Goal: Task Accomplishment & Management: Use online tool/utility

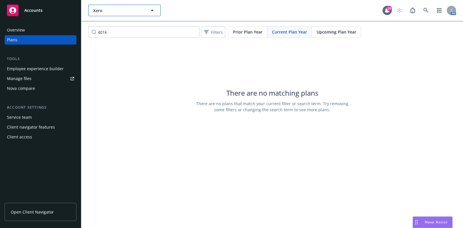
click at [109, 11] on span "Xero" at bounding box center [118, 11] width 50 height 6
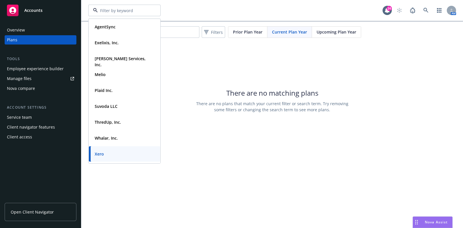
click at [109, 11] on input at bounding box center [123, 11] width 51 height 6
click at [180, 66] on div "There are no matching plans There are no plans that match your current filter o…" at bounding box center [272, 101] width 382 height 116
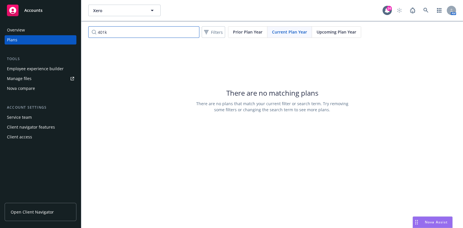
click at [173, 30] on input "401k" at bounding box center [143, 32] width 111 height 12
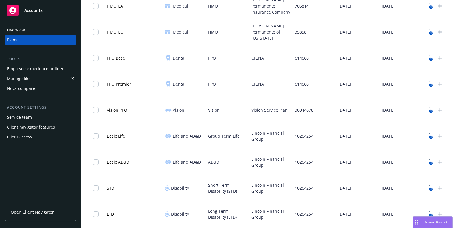
scroll to position [144, 0]
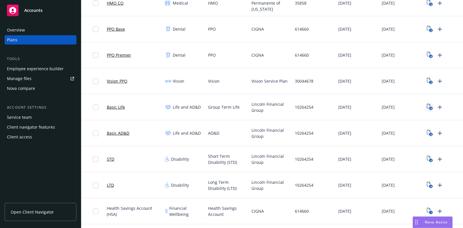
click at [431, 106] on icon "4" at bounding box center [430, 107] width 6 height 7
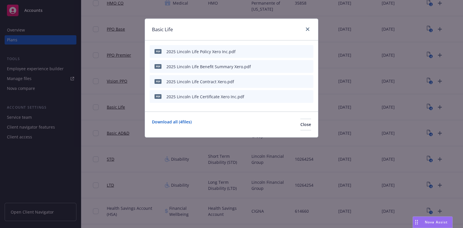
click at [298, 65] on icon "preview file" at bounding box center [298, 66] width 5 height 4
click at [298, 95] on icon "preview file" at bounding box center [298, 96] width 5 height 4
click at [300, 52] on icon "preview file" at bounding box center [298, 51] width 5 height 4
click at [307, 30] on icon "close" at bounding box center [307, 28] width 3 height 3
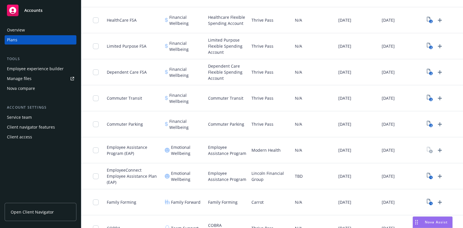
scroll to position [380, 0]
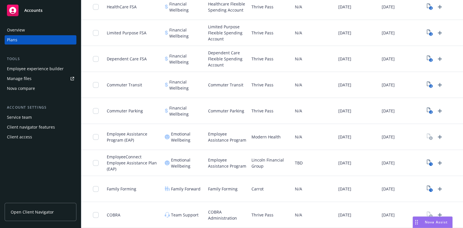
click at [425, 222] on span "Nova Assist" at bounding box center [436, 222] width 23 height 5
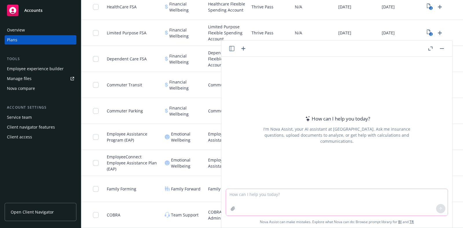
click at [311, 201] on textarea at bounding box center [337, 202] width 222 height 27
type textarea "is post tax std the same as gross up"
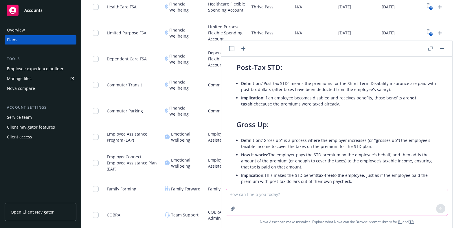
scroll to position [36, 0]
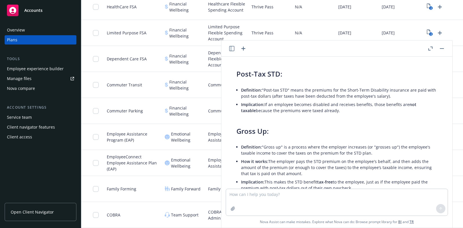
click at [444, 46] on button "button" at bounding box center [441, 48] width 7 height 7
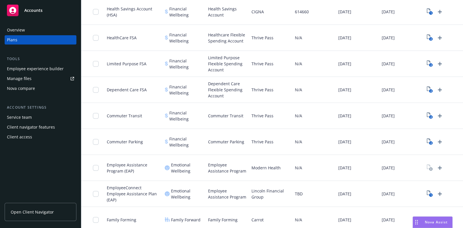
scroll to position [236, 0]
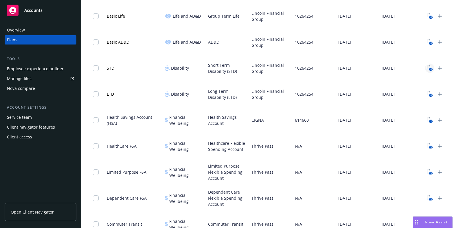
click at [428, 64] on link "4" at bounding box center [429, 68] width 9 height 9
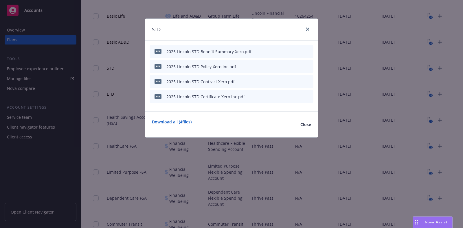
click at [301, 50] on icon "preview file" at bounding box center [298, 51] width 5 height 4
click at [300, 65] on icon "preview file" at bounding box center [298, 66] width 5 height 4
click at [300, 80] on icon "preview file" at bounding box center [298, 81] width 5 height 4
click at [434, 221] on span "Nova Assist" at bounding box center [436, 222] width 23 height 5
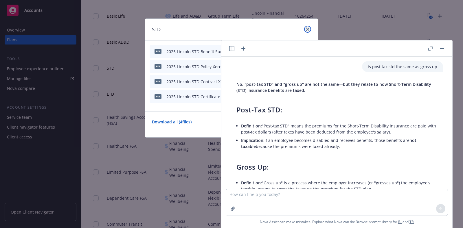
click at [308, 30] on link "close" at bounding box center [307, 29] width 7 height 7
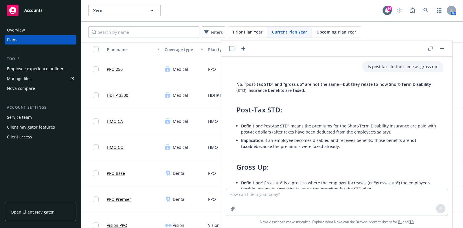
click at [40, 70] on div "Employee experience builder" at bounding box center [35, 68] width 57 height 9
click at [440, 47] on button "button" at bounding box center [441, 48] width 7 height 7
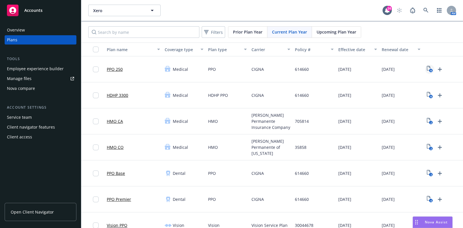
click at [430, 69] on rect "View Plan Documents" at bounding box center [431, 71] width 4 height 4
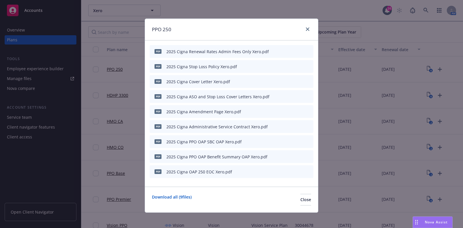
click at [280, 51] on div at bounding box center [295, 52] width 32 height 6
click at [279, 50] on icon "button" at bounding box center [280, 51] width 3 height 3
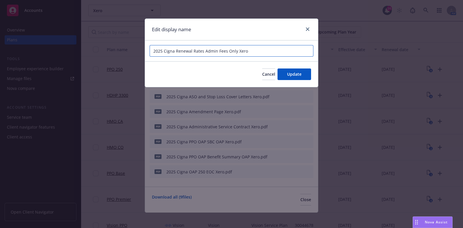
click at [152, 51] on input "2025 Cigna Renewal Rates Admin Fees Only Xero" at bounding box center [232, 51] width 164 height 12
drag, startPoint x: 263, startPoint y: 51, endPoint x: 252, endPoint y: 51, distance: 10.7
click at [252, 51] on input "Xero - 2025 Cigna Renewal Rates Admin Fees Only Xero" at bounding box center [232, 51] width 164 height 12
type input "Xero - 2025 Cigna Renewal Rates Admin Fees Only"
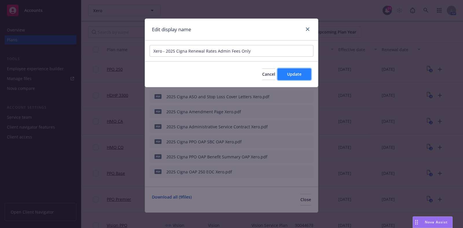
click at [293, 74] on span "Update" at bounding box center [294, 73] width 14 height 5
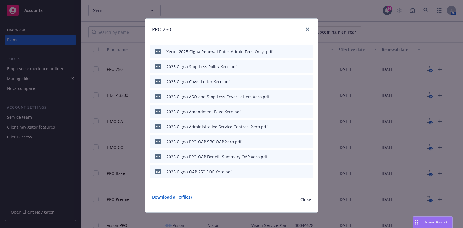
click at [279, 66] on icon "button" at bounding box center [280, 66] width 3 height 3
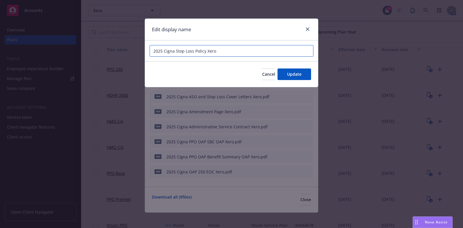
click at [154, 50] on input "2025 Cigna Stop Loss Policy Xero" at bounding box center [232, 51] width 164 height 12
drag, startPoint x: 236, startPoint y: 47, endPoint x: 224, endPoint y: 50, distance: 11.9
click at [224, 50] on input "Xero - 2025 Cigna Stop Loss Policy Xero" at bounding box center [232, 51] width 164 height 12
drag, startPoint x: 164, startPoint y: 49, endPoint x: 151, endPoint y: 51, distance: 12.9
click at [151, 51] on input "Xero - 2025 Cigna Stop Loss Policy" at bounding box center [232, 51] width 164 height 12
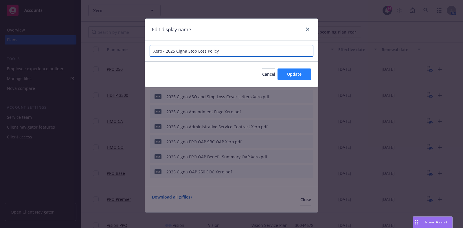
type input "Xero - 2025 Cigna Stop Loss Policy"
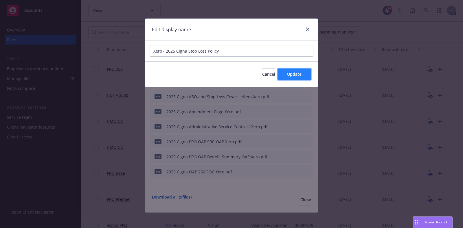
click at [290, 72] on span "Update" at bounding box center [294, 73] width 14 height 5
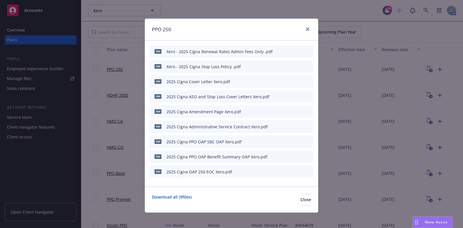
click at [279, 81] on icon "button" at bounding box center [280, 81] width 3 height 3
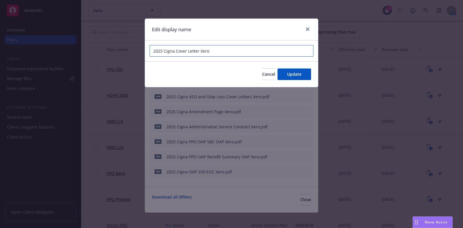
click at [152, 51] on input "2025 Cigna Cover Letter Xero" at bounding box center [232, 51] width 164 height 12
paste input "Xero -"
click at [236, 52] on input "Xero - 2025 Cigna Cover Letter Xero" at bounding box center [232, 51] width 164 height 12
type input "Xero - 2025 Cigna Cover Letter"
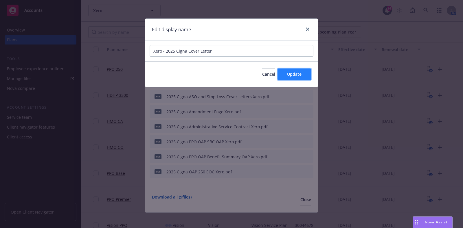
click at [291, 74] on span "Update" at bounding box center [294, 73] width 14 height 5
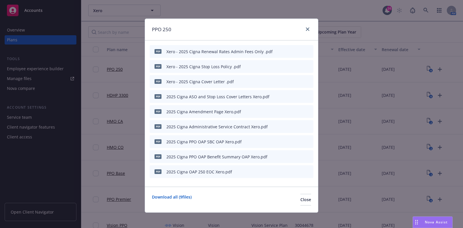
click at [279, 95] on icon "button" at bounding box center [280, 96] width 3 height 3
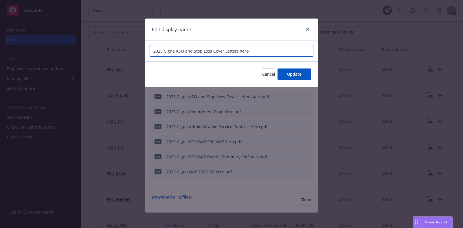
click at [153, 51] on input "2025 Cigna ASO and Stop Loss Cover Letters Xero" at bounding box center [232, 51] width 164 height 12
paste input "Xero -"
drag, startPoint x: 272, startPoint y: 49, endPoint x: 251, endPoint y: 48, distance: 21.1
click at [251, 48] on input "Xero - 2025 Cigna ASO and Stop Loss Cover Letters Xero" at bounding box center [232, 51] width 164 height 12
type input "Xero - 2025 Cigna ASO and Stop Loss Cover Letters"
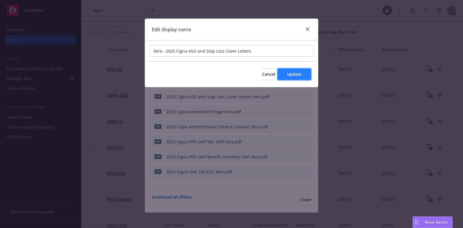
click at [287, 76] on button "Update" at bounding box center [295, 75] width 34 height 12
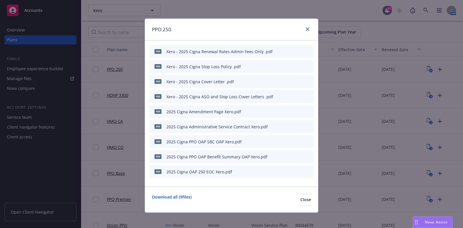
click at [279, 112] on icon "button" at bounding box center [280, 111] width 3 height 3
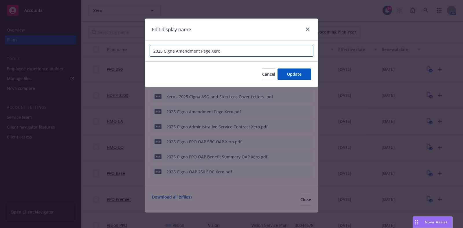
click at [155, 51] on input "2025 Cigna Amendment Page Xero" at bounding box center [232, 51] width 164 height 12
click at [220, 82] on div "Cancel Update" at bounding box center [231, 74] width 173 height 26
click at [151, 50] on input "2025 Cigna Amendment Page Xero" at bounding box center [232, 51] width 164 height 12
paste input "Xero -"
click at [236, 52] on input "Xero - 2025 Cigna Amendment Page Xero" at bounding box center [232, 51] width 164 height 12
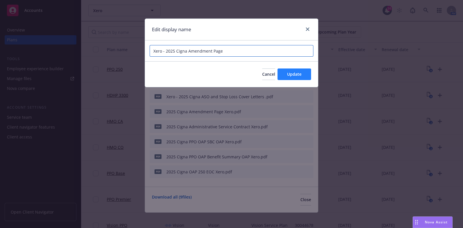
type input "Xero - 2025 Cigna Amendment Page"
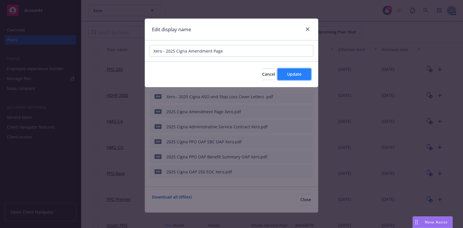
click at [286, 76] on button "Update" at bounding box center [295, 75] width 34 height 12
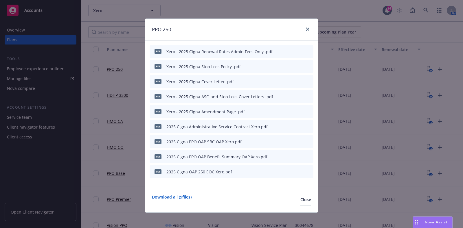
click at [281, 125] on div at bounding box center [295, 127] width 32 height 6
click at [279, 142] on icon "button" at bounding box center [280, 141] width 3 height 3
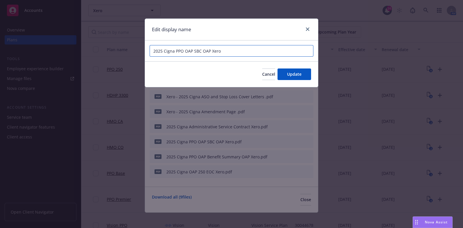
click at [152, 51] on input "2025 Cigna PPO OAP SBC OAP Xero" at bounding box center [232, 51] width 164 height 12
paste input "Xero -"
click at [201, 47] on input "Xero - 2025 Cigna PPO OAP SBC OAP Xero" at bounding box center [232, 51] width 164 height 12
click at [205, 50] on input "Xero - 2025 Cigna PPO OAP SBC OAP Xero" at bounding box center [232, 51] width 164 height 12
click at [247, 52] on input "Xero - 2025 Cigna PPO 250 SBC OAP Xero" at bounding box center [232, 51] width 164 height 12
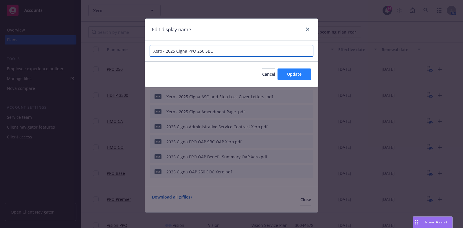
type input "Xero - 2025 Cigna PPO 250 SBC"
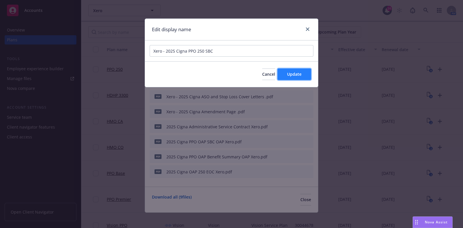
click at [291, 73] on span "Update" at bounding box center [294, 73] width 14 height 5
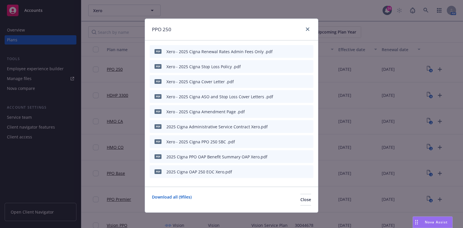
click at [279, 127] on icon "button" at bounding box center [280, 127] width 3 height 3
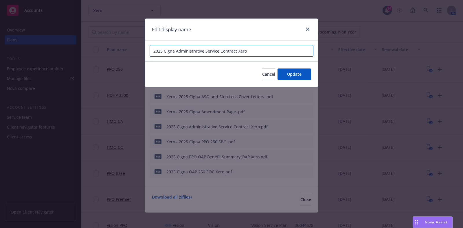
click at [153, 51] on input "2025 Cigna Administrative Service Contract Xero" at bounding box center [232, 51] width 164 height 12
drag, startPoint x: 265, startPoint y: 50, endPoint x: 260, endPoint y: 50, distance: 5.2
click at [260, 50] on input "Xero - 2025 Cigna Administrative Service Contract Xero" at bounding box center [232, 51] width 164 height 12
type input "Xero - 2025 Cigna Administrative Service Contract"
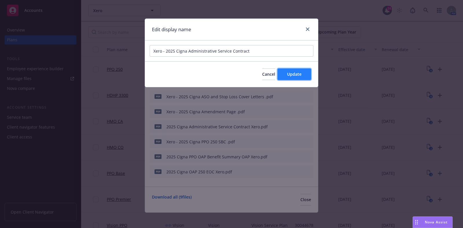
click at [290, 76] on span "Update" at bounding box center [294, 73] width 14 height 5
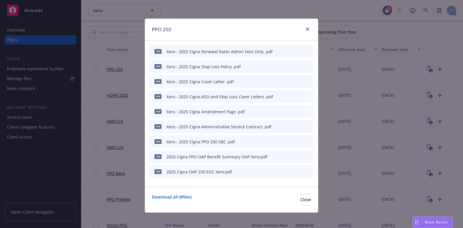
click at [279, 157] on icon "button" at bounding box center [280, 156] width 3 height 3
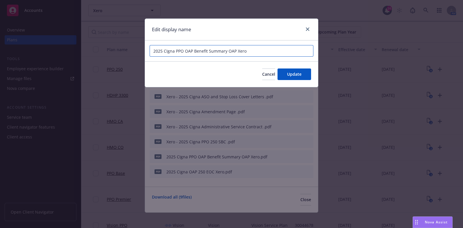
click at [151, 49] on input "2025 CIgna PPO OAP Benefit Summary OAP Xero" at bounding box center [232, 51] width 164 height 12
click at [196, 49] on input "Xero - 2025 CIgna PPO OAP Benefit Summary OAP Xero" at bounding box center [232, 51] width 164 height 12
click at [212, 51] on input "Xero - 2025 CIgna PPO 250 OAP Benefit Summary OAP Xero" at bounding box center [232, 51] width 164 height 12
drag, startPoint x: 257, startPoint y: 50, endPoint x: 243, endPoint y: 52, distance: 14.6
click at [243, 52] on input "Xero - 2025 CIgna PPO 250 Benefit Summary OAP Xero" at bounding box center [232, 51] width 164 height 12
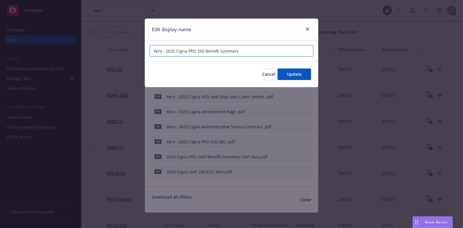
type input "Xero - 2025 Cigna PPO 250 Benefit Summary"
click at [184, 71] on div "Cancel Update" at bounding box center [231, 74] width 173 height 26
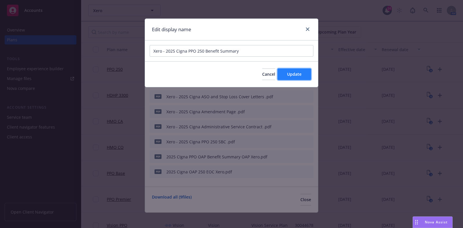
click at [286, 71] on button "Update" at bounding box center [295, 75] width 34 height 12
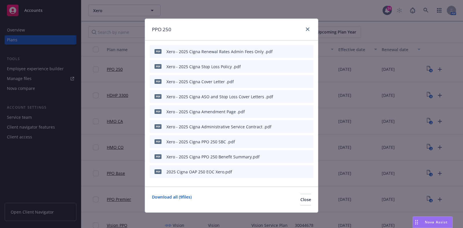
click at [279, 171] on icon "button" at bounding box center [280, 171] width 3 height 3
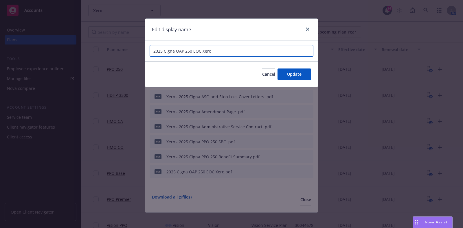
click at [153, 51] on input "2025 Cigna OAP 250 EOC Xero" at bounding box center [232, 51] width 164 height 12
click at [192, 51] on input "Xero - 2025 Cigna OAP 250 EOC Xero" at bounding box center [232, 51] width 164 height 12
click at [247, 49] on input "Xero - 2025 Cigna PPO 250 EOC Xero" at bounding box center [232, 51] width 164 height 12
type input "Xero - 2025 Cigna PPO 250 EOC"
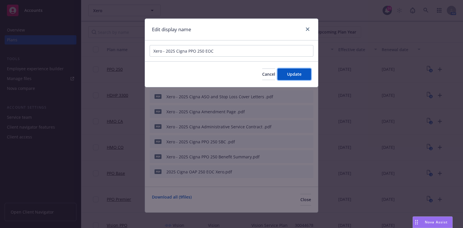
drag, startPoint x: 304, startPoint y: 74, endPoint x: 283, endPoint y: 122, distance: 52.5
click at [303, 74] on button "Update" at bounding box center [295, 75] width 34 height 12
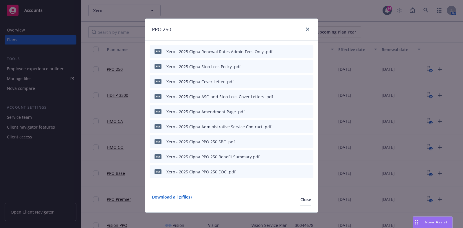
click at [245, 27] on div "PPO 250" at bounding box center [231, 30] width 173 height 22
click at [300, 200] on button "Close" at bounding box center [305, 200] width 11 height 12
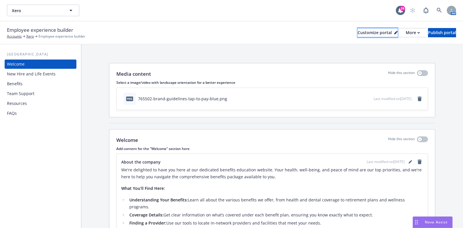
click at [358, 32] on div "Customize portal" at bounding box center [378, 32] width 40 height 9
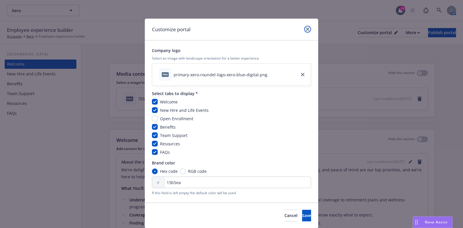
click at [306, 28] on icon "close" at bounding box center [307, 28] width 3 height 3
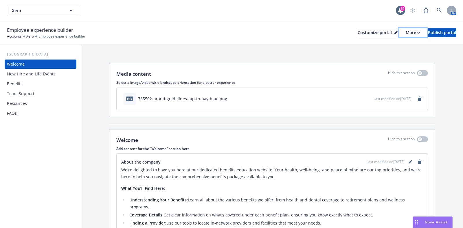
click at [406, 32] on div "More" at bounding box center [413, 32] width 14 height 9
click at [379, 44] on link "Copy preview link" at bounding box center [382, 46] width 53 height 12
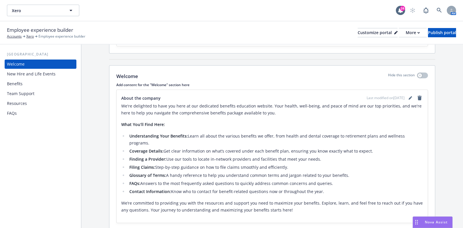
scroll to position [86, 0]
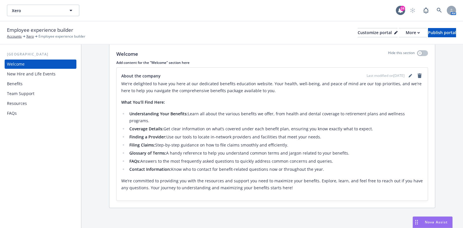
click at [14, 86] on div "Benefits" at bounding box center [15, 83] width 16 height 9
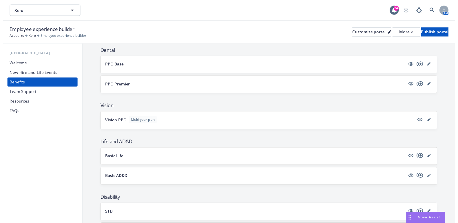
scroll to position [253, 0]
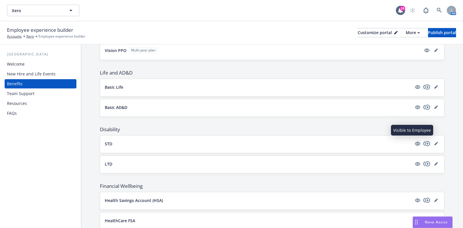
click at [415, 142] on icon "visible" at bounding box center [417, 144] width 5 height 4
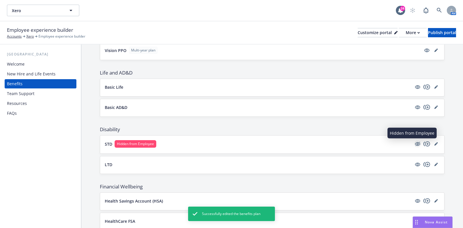
click at [415, 142] on icon "hidden" at bounding box center [417, 144] width 5 height 4
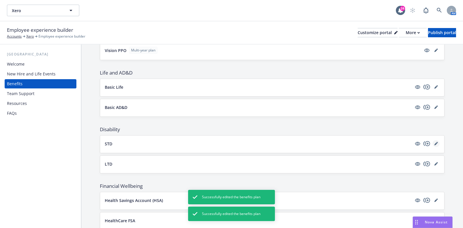
click at [434, 142] on icon "editPencil" at bounding box center [435, 143] width 3 height 3
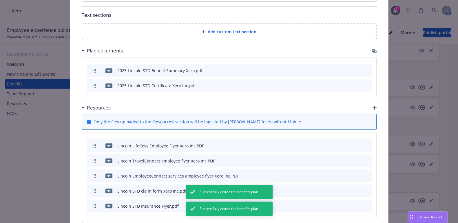
scroll to position [353, 0]
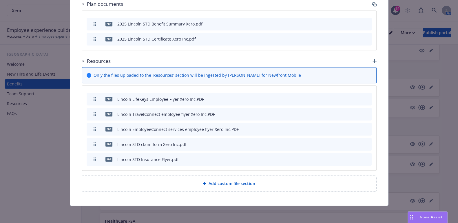
click at [354, 142] on icon "preview file" at bounding box center [356, 144] width 5 height 4
click at [355, 157] on icon "preview file" at bounding box center [356, 159] width 5 height 4
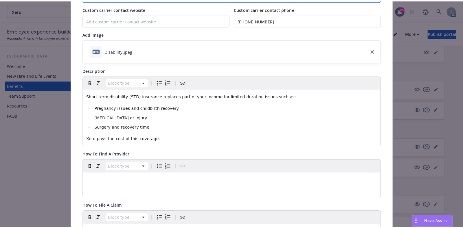
scroll to position [0, 0]
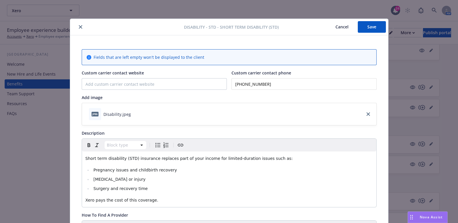
click at [79, 28] on icon "close" at bounding box center [80, 26] width 3 height 3
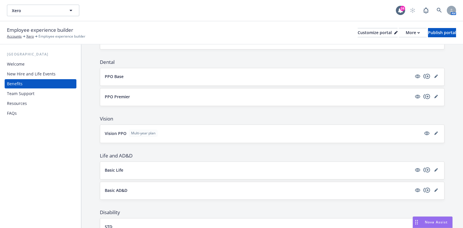
scroll to position [144, 0]
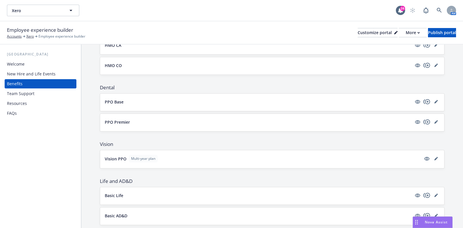
click at [38, 74] on div "New Hire and Life Events" at bounding box center [31, 73] width 49 height 9
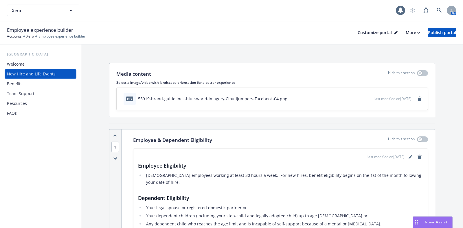
click at [16, 65] on div "Welcome" at bounding box center [16, 64] width 18 height 9
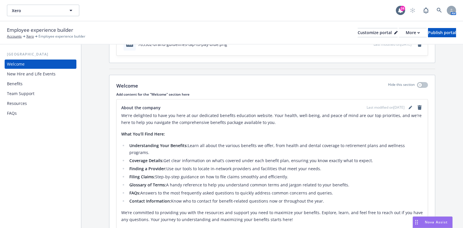
scroll to position [72, 0]
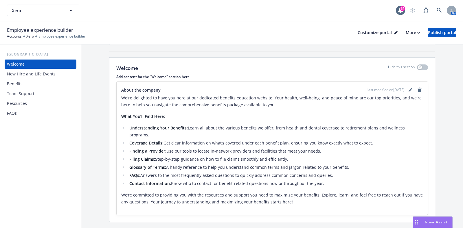
click at [18, 113] on div "FAQs" at bounding box center [40, 113] width 67 height 9
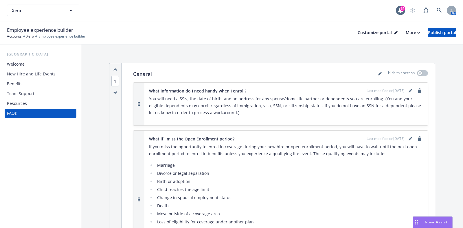
click at [16, 103] on div "Resources" at bounding box center [17, 103] width 20 height 9
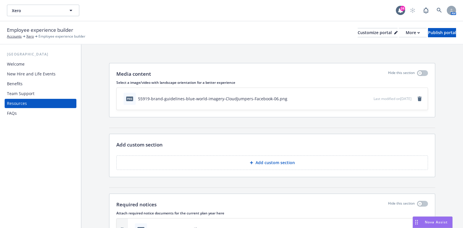
click at [21, 63] on div "Welcome" at bounding box center [16, 64] width 18 height 9
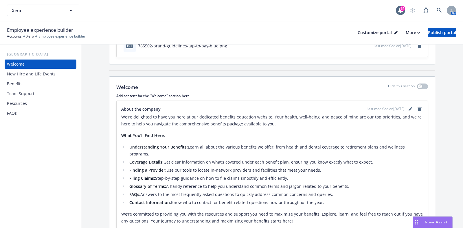
scroll to position [86, 0]
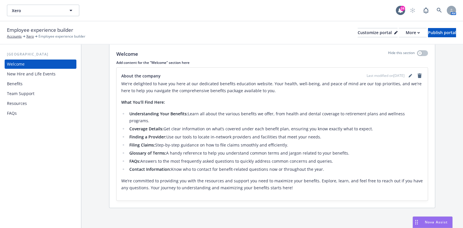
click at [14, 82] on div "Benefits" at bounding box center [15, 83] width 16 height 9
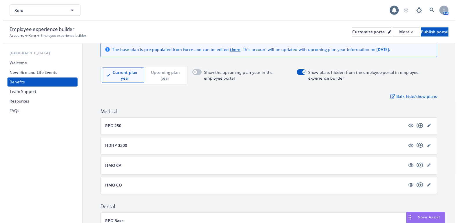
scroll to position [36, 0]
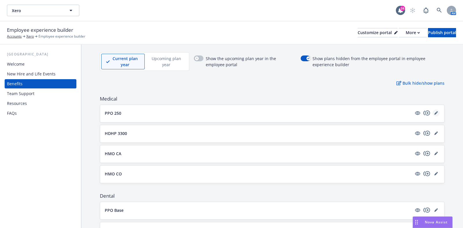
click at [434, 112] on icon "editPencil" at bounding box center [435, 112] width 3 height 3
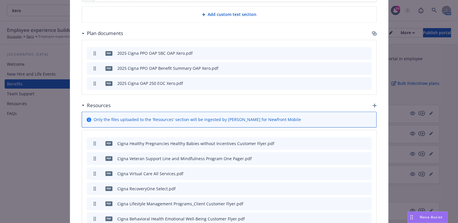
scroll to position [1139, 0]
click at [337, 156] on icon "button" at bounding box center [338, 157] width 3 height 3
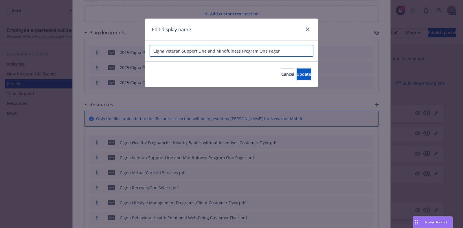
click at [284, 54] on input "Cigna Veteran Support Line and Mindfulness Program One Pager" at bounding box center [232, 51] width 164 height 12
type input "Cigna Veteran Support Line and Mindfulness Program"
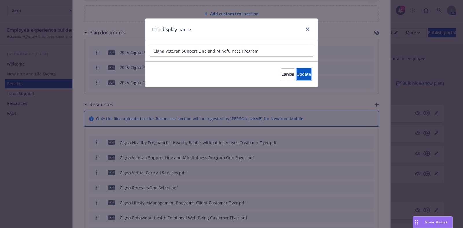
drag, startPoint x: 293, startPoint y: 77, endPoint x: 301, endPoint y: 89, distance: 14.0
click at [297, 77] on button "Update" at bounding box center [304, 75] width 14 height 12
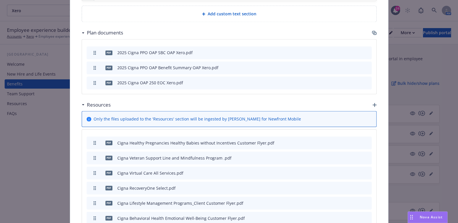
click at [354, 201] on icon "preview file" at bounding box center [356, 203] width 5 height 4
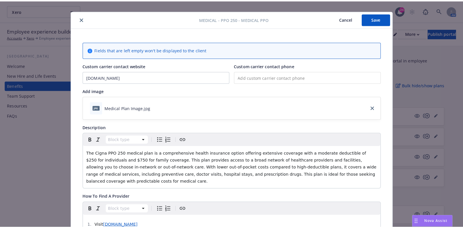
scroll to position [0, 0]
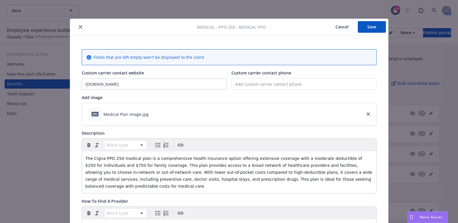
click at [361, 26] on button "Save" at bounding box center [371, 27] width 28 height 12
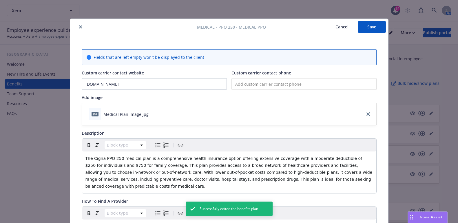
click at [79, 24] on button "close" at bounding box center [80, 26] width 7 height 7
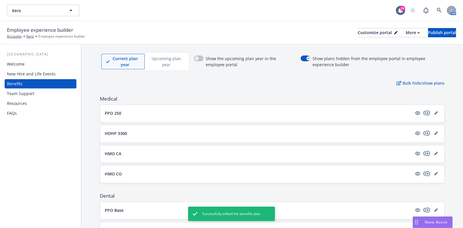
click at [41, 59] on div "USA Welcome New Hire and Life Events Benefits Team Support Resources FAQs" at bounding box center [41, 85] width 72 height 67
click at [40, 64] on div "Welcome" at bounding box center [40, 64] width 67 height 9
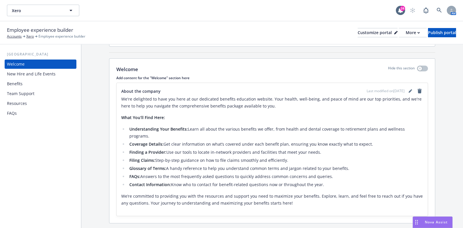
scroll to position [86, 0]
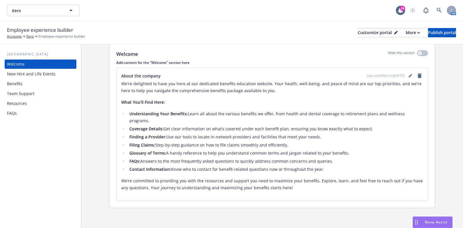
click at [184, 135] on li "Finding a Provider: Use our tools to locate in-network providers and facilities…" at bounding box center [276, 137] width 296 height 7
click at [409, 76] on icon "editPencil" at bounding box center [410, 75] width 3 height 3
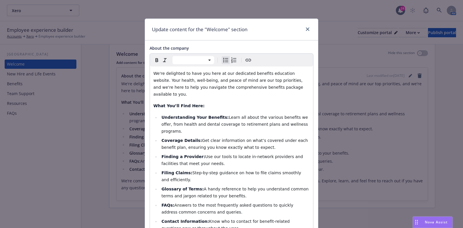
select select
click at [213, 155] on span "Use our tools to locate in-network providers and facilities that meet your need…" at bounding box center [233, 161] width 143 height 12
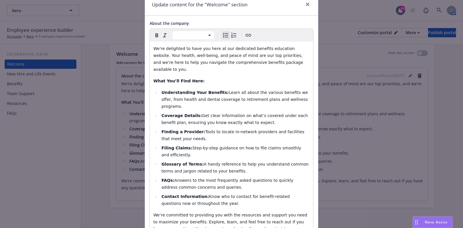
scroll to position [36, 0]
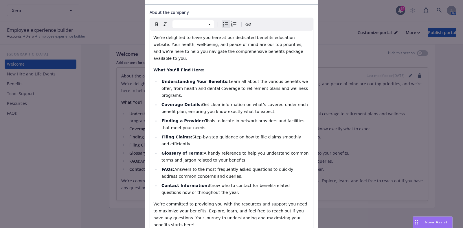
drag, startPoint x: 200, startPoint y: 175, endPoint x: 155, endPoint y: 75, distance: 110.0
click at [155, 78] on ul "Understanding Your Benefits: Learn all about the various benefits we offer, fro…" at bounding box center [231, 137] width 156 height 118
click at [248, 182] on li "Contact Information: Know who to contact for benefit-related questions now or t…" at bounding box center [235, 189] width 150 height 14
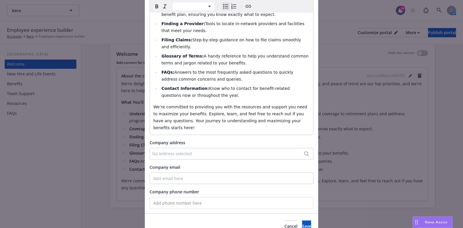
scroll to position [142, 0]
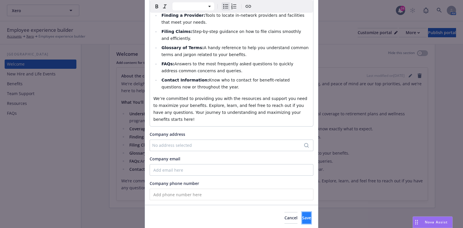
click at [302, 212] on button "Save" at bounding box center [306, 218] width 9 height 12
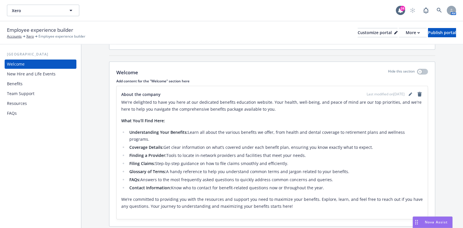
scroll to position [86, 0]
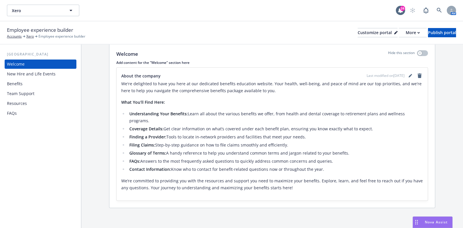
click at [41, 74] on div "New Hire and Life Events" at bounding box center [31, 73] width 49 height 9
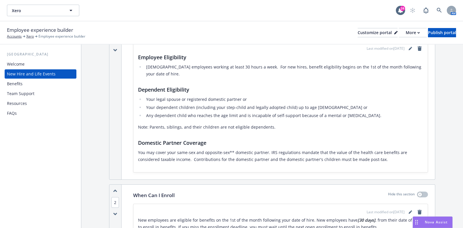
scroll to position [181, 0]
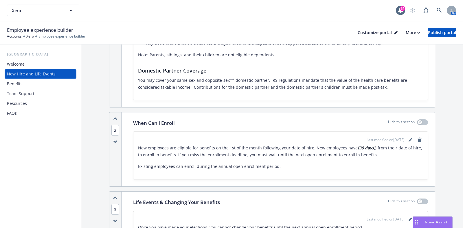
click at [233, 78] on p "You may cover your same-sex and opposite-sex** domestic partner. IRS regulation…" at bounding box center [280, 84] width 285 height 14
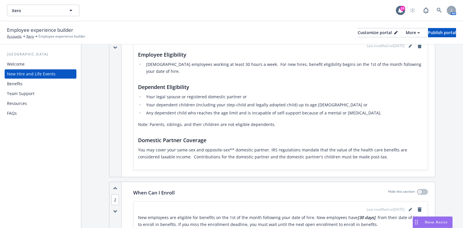
scroll to position [72, 0]
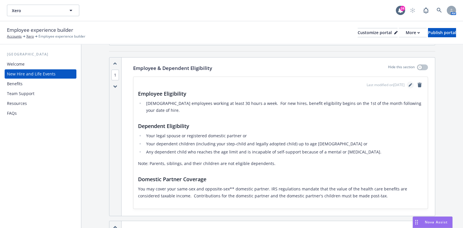
click at [407, 82] on link "editPencil" at bounding box center [410, 85] width 7 height 7
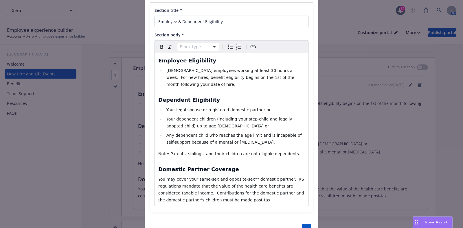
scroll to position [69, 0]
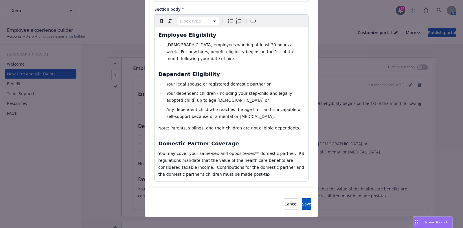
select select "paragraph"
click at [246, 151] on span "You may cover your same-sex and opposite-sex** domestic partner. IRS regulation…" at bounding box center [231, 163] width 147 height 25
click at [302, 199] on button "Save" at bounding box center [306, 205] width 9 height 12
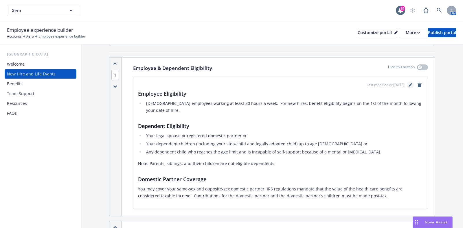
click at [409, 85] on icon "editPencil" at bounding box center [410, 85] width 3 height 3
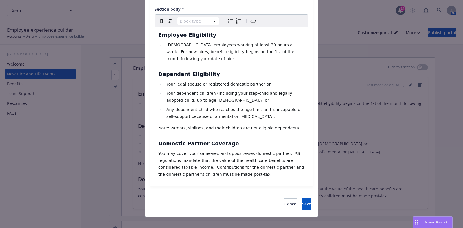
select select "paragraph"
click at [170, 161] on span "You may cover your same-sex and opposite-sex domestic partner. IRS regulations …" at bounding box center [231, 163] width 147 height 25
click at [302, 201] on span "Save" at bounding box center [306, 203] width 9 height 5
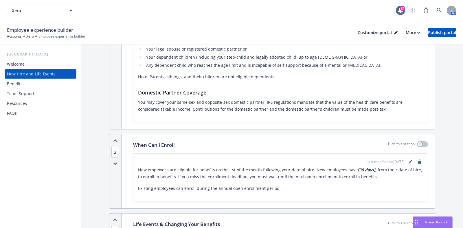
scroll to position [181, 0]
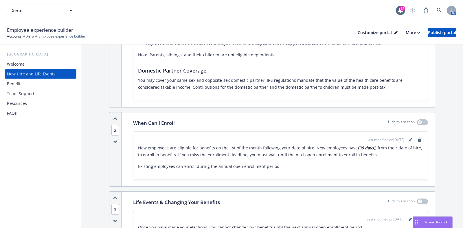
click at [358, 148] on strong "[30 days]" at bounding box center [367, 147] width 18 height 5
click at [409, 138] on icon "editPencil" at bounding box center [410, 139] width 3 height 3
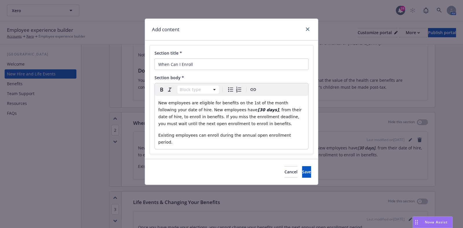
select select "paragraph"
click at [258, 109] on strong "[30 days]" at bounding box center [268, 110] width 21 height 5
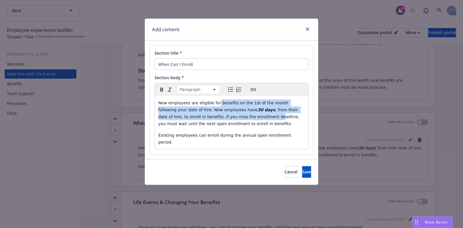
click at [214, 106] on p "New employees are eligible for benefits on the 1st of the month following your …" at bounding box center [231, 114] width 146 height 28
click at [162, 86] on icon "button" at bounding box center [161, 89] width 7 height 7
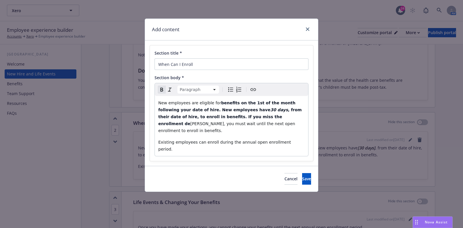
click at [162, 86] on icon "button" at bounding box center [161, 89] width 7 height 7
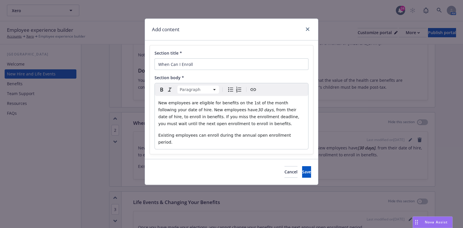
click at [228, 121] on p "New employees are eligible for benefits on the 1st of the month following your …" at bounding box center [231, 114] width 146 height 28
drag, startPoint x: 234, startPoint y: 110, endPoint x: 220, endPoint y: 110, distance: 13.6
click at [220, 110] on p "New employees are eligible for benefits on the 1st of the month following your …" at bounding box center [231, 114] width 146 height 28
click at [170, 88] on icon "button" at bounding box center [169, 90] width 3 height 4
click at [253, 123] on p "New employees are eligible for benefits on the 1st of the month following your …" at bounding box center [231, 114] width 146 height 28
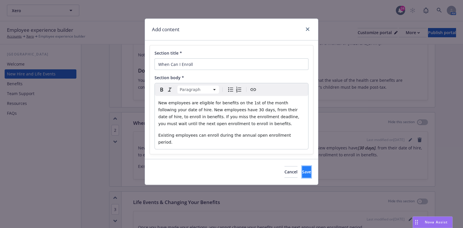
click at [302, 168] on button "Save" at bounding box center [306, 172] width 9 height 12
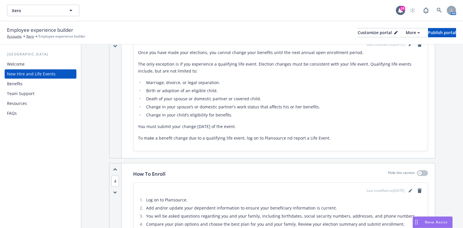
scroll to position [362, 0]
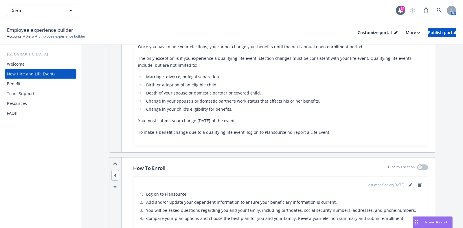
click at [282, 138] on div "Once you have made your elections, you cannot change your benefits until the ne…" at bounding box center [280, 91] width 285 height 97
click at [310, 86] on li "Birth or adoption of an eligible child." at bounding box center [283, 85] width 279 height 7
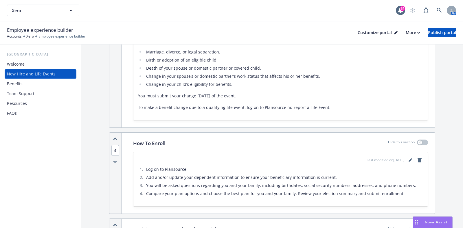
scroll to position [398, 0]
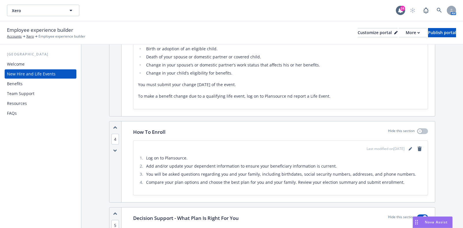
drag, startPoint x: 283, startPoint y: 96, endPoint x: 293, endPoint y: 93, distance: 9.8
click at [283, 95] on p "To make a benefit change due to a qualifying life event, log on to Plansource n…" at bounding box center [280, 96] width 285 height 7
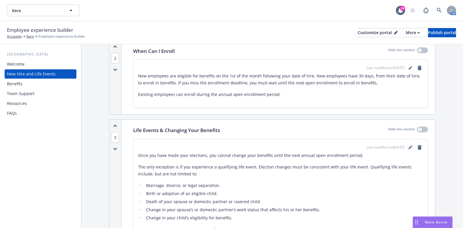
click at [407, 148] on link "editPencil" at bounding box center [410, 147] width 7 height 7
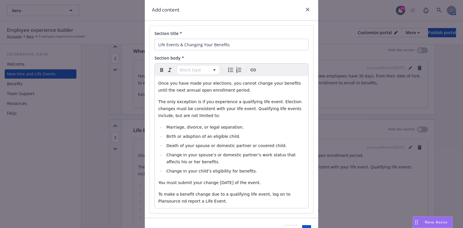
scroll to position [36, 0]
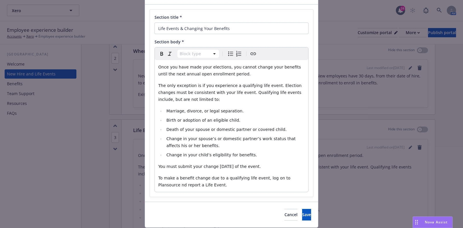
select select "paragraph"
click at [292, 178] on span "To make a benefit change due to a qualifying life event, log on to Plansource n…" at bounding box center [224, 182] width 133 height 12
click at [289, 145] on li "Change in your spouse’s or domestic partner’s work status that affects his or h…" at bounding box center [235, 142] width 140 height 14
select select "paragraph"
click at [281, 177] on span "To make a benefit change due to a qualifying life event, log on to Plansource a…" at bounding box center [224, 182] width 133 height 12
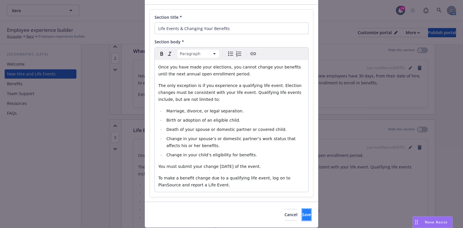
click at [302, 216] on span "Save" at bounding box center [306, 214] width 9 height 5
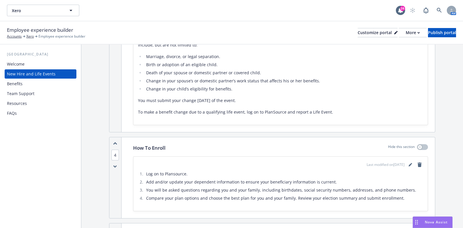
scroll to position [398, 0]
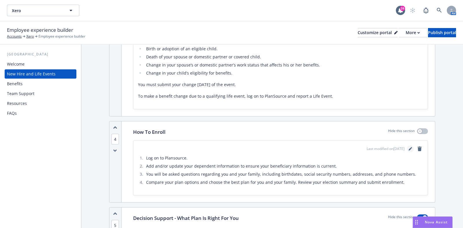
click at [409, 148] on icon "editPencil" at bounding box center [410, 148] width 3 height 3
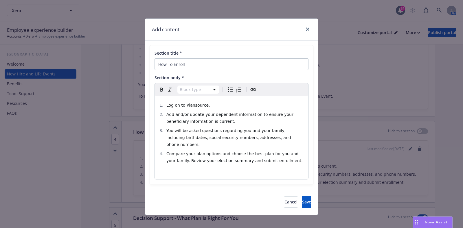
select select
drag, startPoint x: 194, startPoint y: 105, endPoint x: 207, endPoint y: 102, distance: 13.7
click at [194, 105] on span "Log on to Plansource." at bounding box center [188, 105] width 44 height 5
click at [302, 199] on span "Save" at bounding box center [306, 201] width 9 height 5
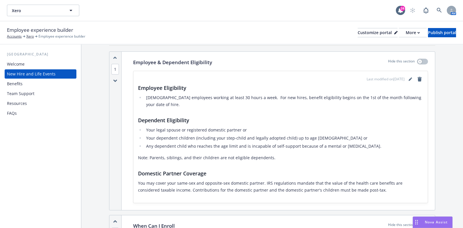
scroll to position [0, 0]
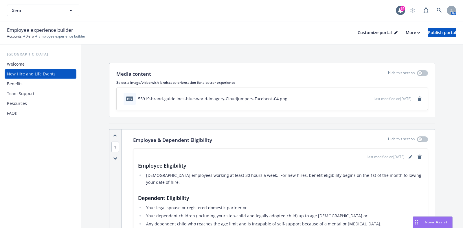
click at [16, 85] on div "Benefits" at bounding box center [15, 83] width 16 height 9
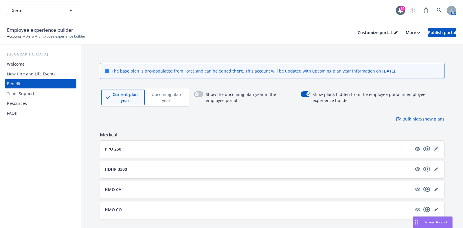
click at [433, 146] on link "editPencil" at bounding box center [436, 149] width 7 height 7
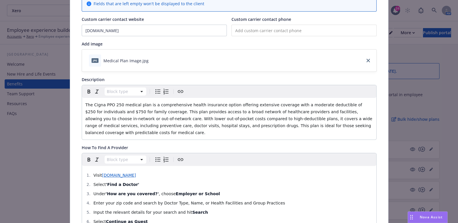
scroll to position [126, 0]
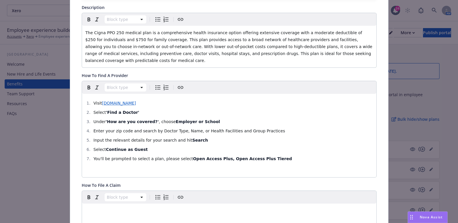
click at [249, 156] on strong "Open Access Plus, Open Access Plus Tiered" at bounding box center [242, 158] width 99 height 5
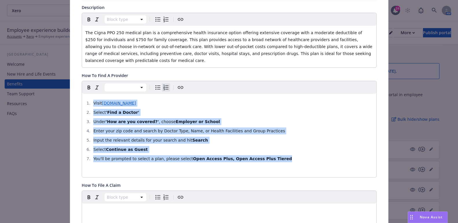
drag, startPoint x: 201, startPoint y: 146, endPoint x: 87, endPoint y: 95, distance: 124.9
click at [87, 100] on ol "Visit Cigna.com Select 'Find a Doctor' Under 'How are you covered?' , choose Em…" at bounding box center [228, 131] width 287 height 63
click at [304, 128] on ol "Visit Cigna.com Select 'Find a Doctor' Under 'How are you covered?' , choose Em…" at bounding box center [228, 131] width 287 height 63
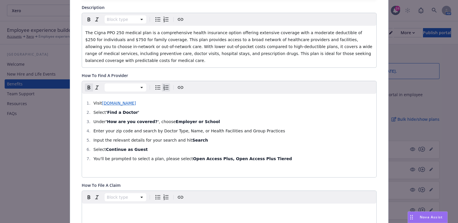
click at [278, 146] on li "Select Continue as Guest" at bounding box center [232, 149] width 281 height 7
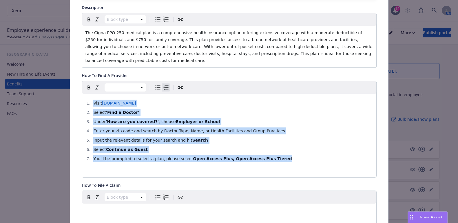
drag, startPoint x: 264, startPoint y: 149, endPoint x: 91, endPoint y: 93, distance: 181.7
click at [91, 100] on ol "Visit Cigna.com Select 'Find a Doctor' Under 'How are you covered?' , choose Em…" at bounding box center [228, 131] width 287 height 63
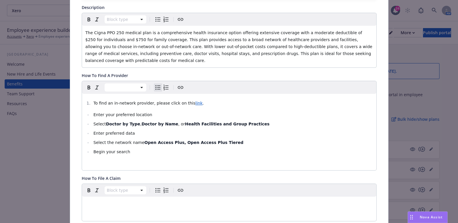
drag, startPoint x: 160, startPoint y: 67, endPoint x: 341, endPoint y: 114, distance: 187.3
click at [341, 120] on li "Select Doctor by Type , Doctor by Name , or Health Facilities and Group Practic…" at bounding box center [232, 123] width 281 height 7
click at [93, 112] on span "Enter your preferred location" at bounding box center [122, 114] width 59 height 5
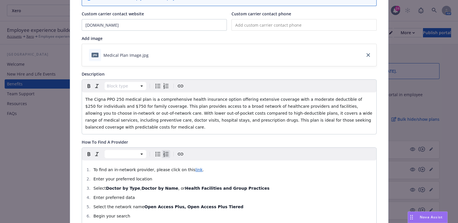
scroll to position [0, 0]
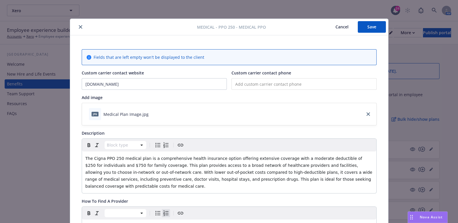
click at [262, 81] on input "tel" at bounding box center [303, 84] width 145 height 12
paste input "(800) 244-6224"
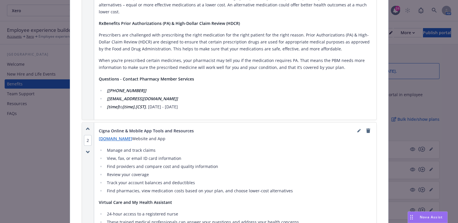
scroll to position [796, 0]
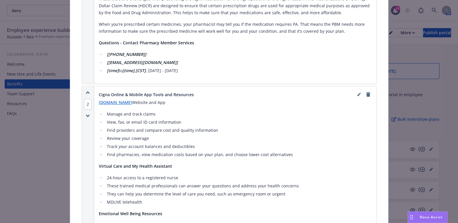
type input "(800) 244-6224"
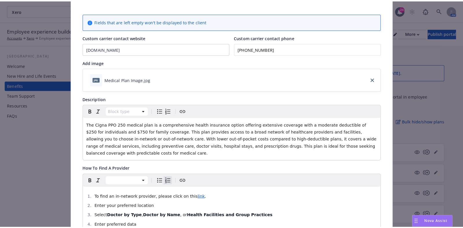
scroll to position [0, 0]
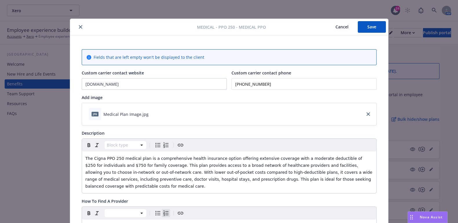
click at [363, 26] on button "Save" at bounding box center [371, 27] width 28 height 12
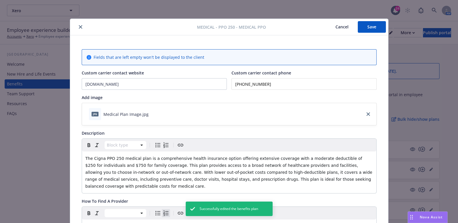
click at [79, 28] on icon "close" at bounding box center [80, 26] width 3 height 3
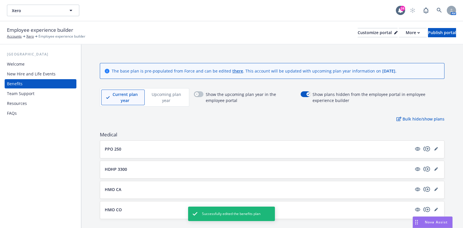
click at [153, 148] on button "PPO 250" at bounding box center [258, 149] width 307 height 6
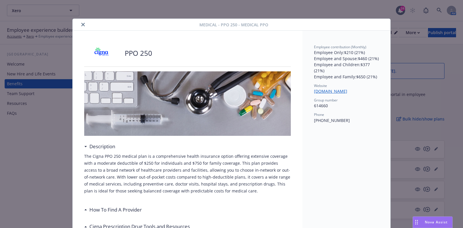
click at [81, 24] on icon "close" at bounding box center [82, 24] width 3 height 3
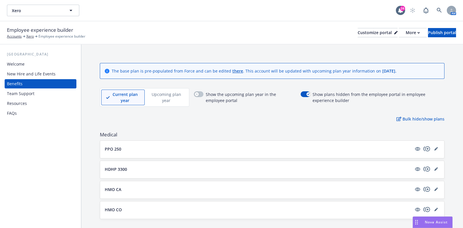
scroll to position [72, 0]
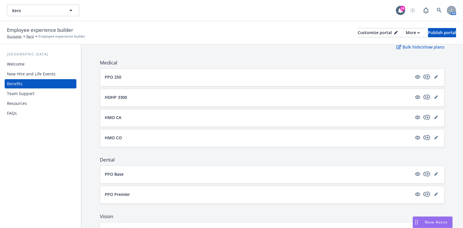
click at [381, 76] on button "PPO 250" at bounding box center [258, 77] width 307 height 6
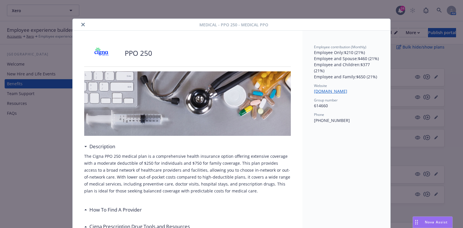
click at [80, 27] on button "close" at bounding box center [83, 24] width 7 height 7
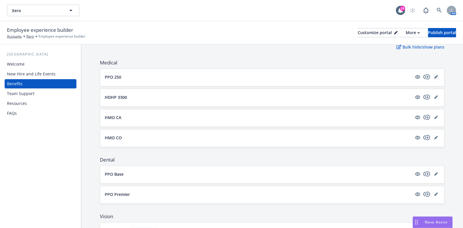
click at [433, 78] on link "editPencil" at bounding box center [436, 77] width 7 height 7
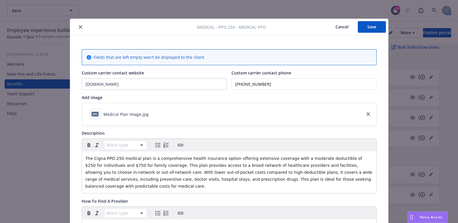
click at [369, 26] on button "Save" at bounding box center [371, 27] width 28 height 12
click at [81, 26] on div at bounding box center [134, 26] width 124 height 7
click at [79, 27] on icon "close" at bounding box center [80, 26] width 3 height 3
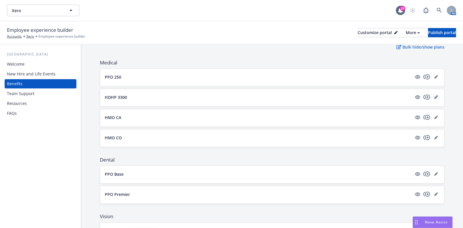
click at [434, 96] on icon "editPencil" at bounding box center [435, 97] width 3 height 3
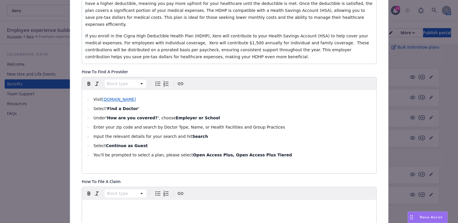
scroll to position [198, 0]
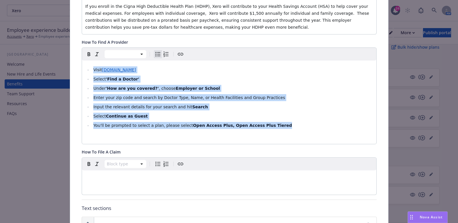
drag, startPoint x: 260, startPoint y: 117, endPoint x: 87, endPoint y: 62, distance: 182.0
click at [87, 66] on ul "Visit Cigna.com Select 'Find a Doctor' Under 'How are you covered?' , choose Em…" at bounding box center [228, 97] width 287 height 63
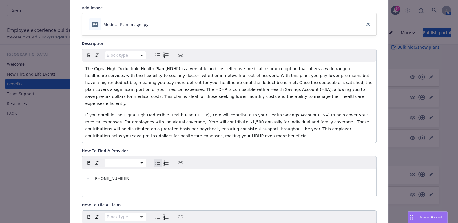
scroll to position [0, 0]
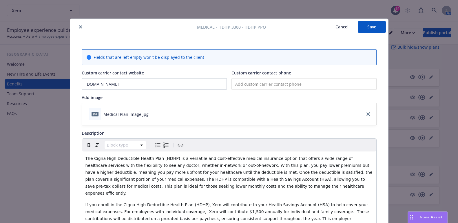
click at [241, 85] on input "tel" at bounding box center [303, 84] width 145 height 12
paste input "(800) 244-6224"
type input "(800) 244-6224"
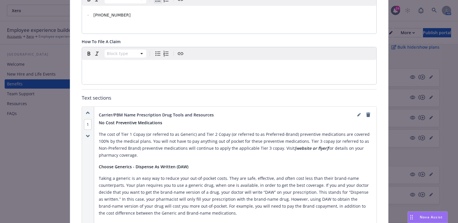
scroll to position [217, 0]
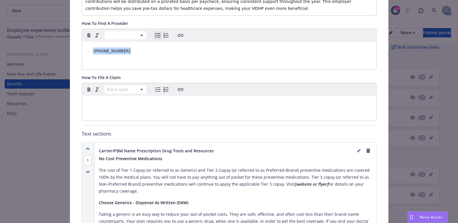
drag, startPoint x: 117, startPoint y: 44, endPoint x: 75, endPoint y: 43, distance: 41.7
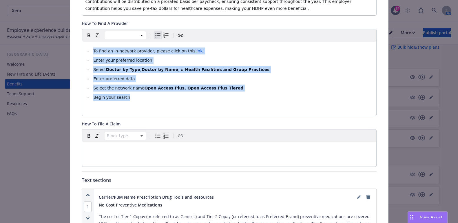
drag, startPoint x: 116, startPoint y: 91, endPoint x: 104, endPoint y: 38, distance: 54.1
click at [162, 32] on icon "Numbered list" at bounding box center [165, 35] width 7 height 7
click at [238, 47] on ol "To find an in-network provider, please click on this link . Enter your preferre…" at bounding box center [228, 73] width 287 height 53
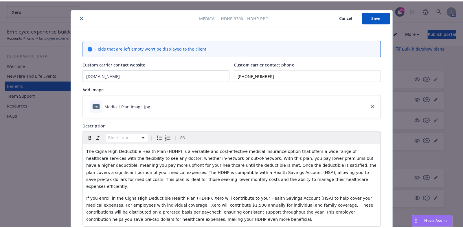
scroll to position [0, 0]
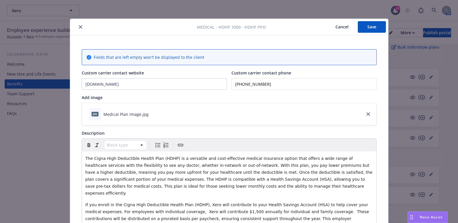
click at [370, 26] on button "Save" at bounding box center [371, 27] width 28 height 12
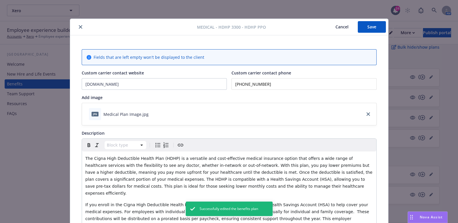
click at [77, 27] on button "close" at bounding box center [80, 26] width 7 height 7
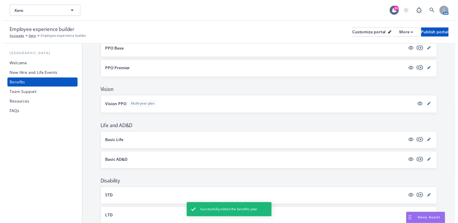
scroll to position [217, 0]
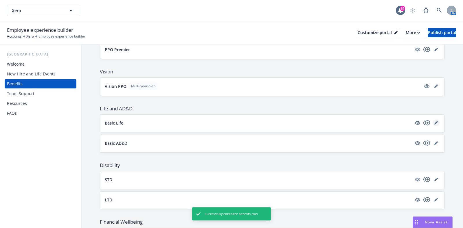
click at [434, 122] on icon "editPencil" at bounding box center [435, 123] width 3 height 3
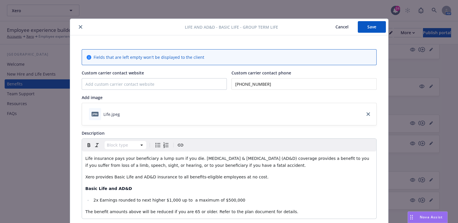
click at [77, 29] on button "close" at bounding box center [80, 26] width 7 height 7
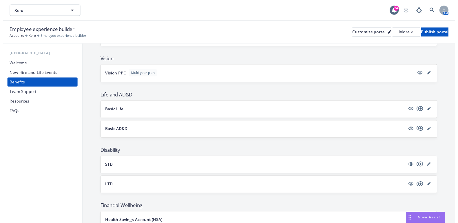
scroll to position [374, 0]
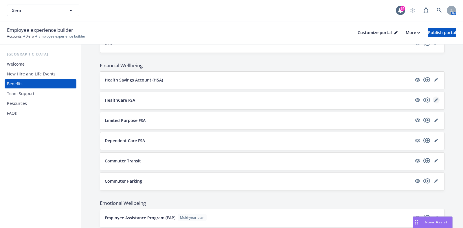
click at [434, 98] on icon "editPencil" at bounding box center [435, 99] width 3 height 3
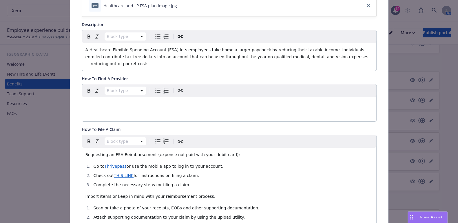
scroll to position [181, 0]
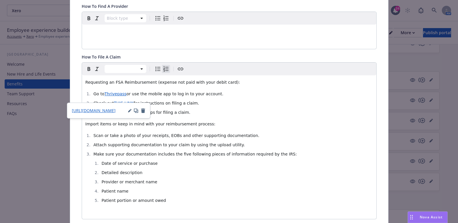
click at [117, 101] on span "THIS LINK" at bounding box center [124, 103] width 20 height 5
click at [103, 108] on span "https://support.thrivepass.com/support/solutions/articles/13000111760-how-do-i-…" at bounding box center [94, 110] width 44 height 5
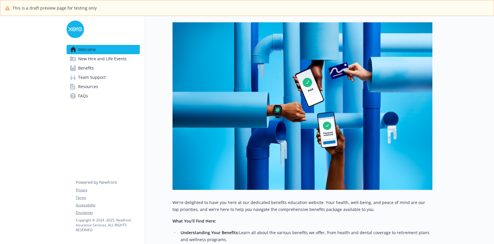
scroll to position [154, 0]
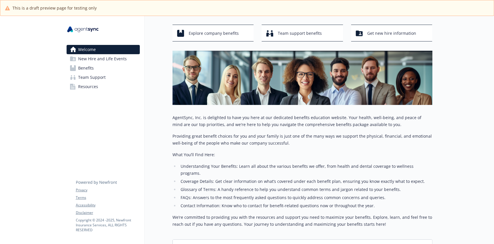
scroll to position [38, 0]
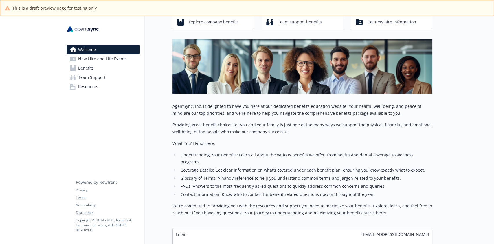
click at [121, 59] on span "New Hire and Life Events" at bounding box center [102, 58] width 49 height 9
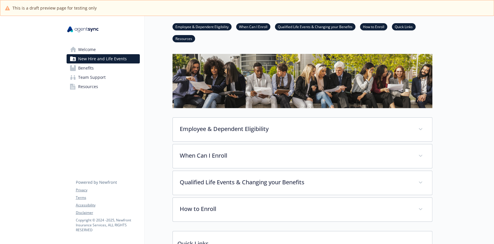
scroll to position [38, 0]
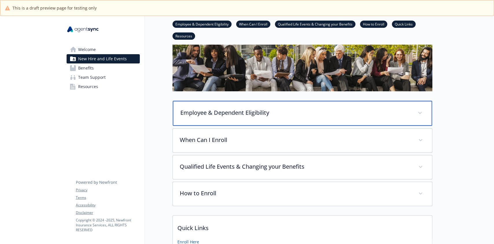
click at [255, 115] on p "Employee & Dependent Eligibility" at bounding box center [295, 112] width 230 height 9
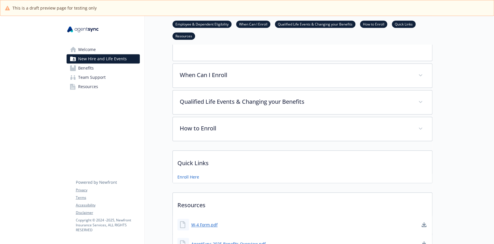
scroll to position [270, 0]
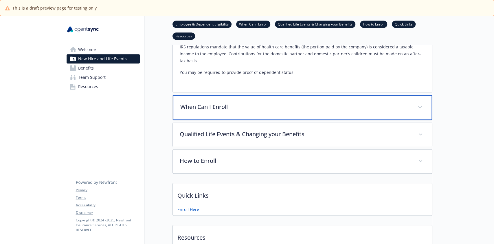
click at [302, 100] on div "When Can I Enroll" at bounding box center [302, 107] width 259 height 25
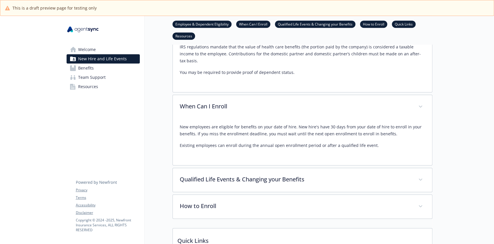
drag, startPoint x: 377, startPoint y: 126, endPoint x: 389, endPoint y: 123, distance: 11.9
click at [378, 125] on div "New employees are eligible for benefits on your date of hire. New hire's have 3…" at bounding box center [302, 135] width 245 height 25
click at [397, 123] on p "New employees are eligible for benefits on your date of hire. New hire's have 3…" at bounding box center [302, 130] width 245 height 14
click at [106, 71] on link "Benefits" at bounding box center [103, 67] width 73 height 9
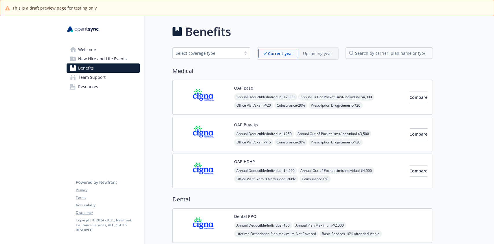
click at [268, 84] on div "OAP Base Annual Deductible/Individual - $2,000 Annual Out-of-Pocket Limit/Indiv…" at bounding box center [303, 97] width 260 height 34
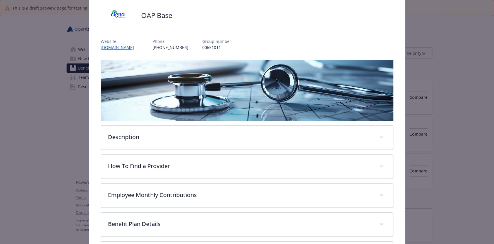
scroll to position [94, 0]
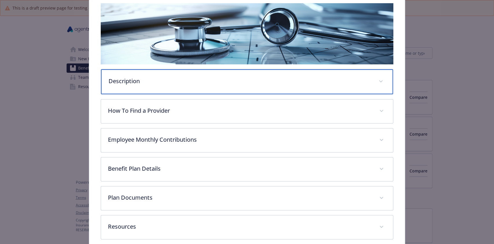
click at [260, 82] on p "Description" at bounding box center [240, 81] width 263 height 9
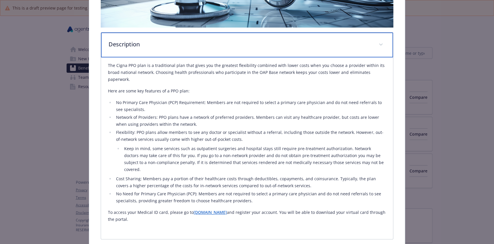
scroll to position [171, 0]
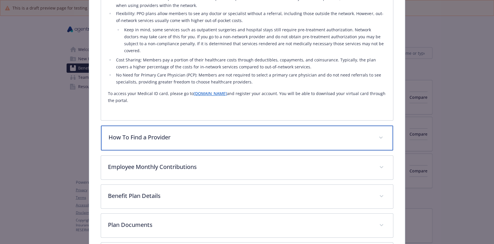
click at [221, 133] on p "How To Find a Provider" at bounding box center [240, 137] width 263 height 9
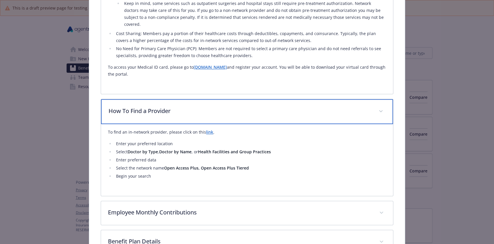
scroll to position [286, 0]
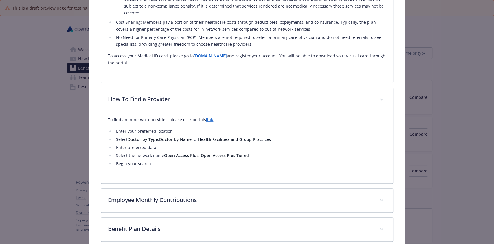
click at [206, 117] on link "link" at bounding box center [209, 119] width 7 height 5
click at [228, 144] on li "Enter preferred data" at bounding box center [249, 147] width 271 height 7
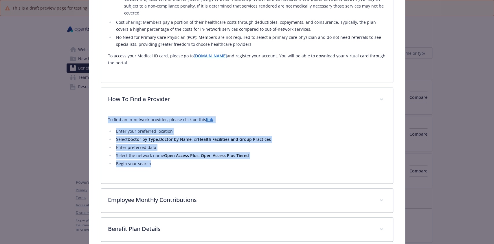
drag, startPoint x: 150, startPoint y: 155, endPoint x: 105, endPoint y: 109, distance: 64.3
click at [105, 111] on div "To find an in-network provider, please click on this link . Enter your preferre…" at bounding box center [247, 147] width 292 height 72
copy div "To find an in-network provider, please click on this link . Enter your preferre…"
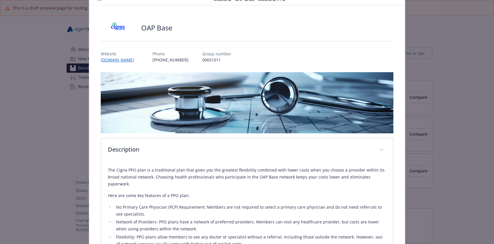
scroll to position [0, 0]
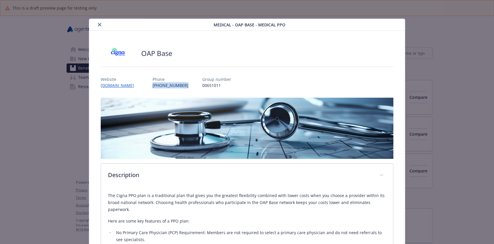
drag, startPoint x: 181, startPoint y: 85, endPoint x: 153, endPoint y: 85, distance: 28.1
click at [153, 85] on div "Website www.mycigna.com Phone (800) 244-6224 Group number 00651011" at bounding box center [247, 79] width 292 height 17
copy p "(800) 244-6224"
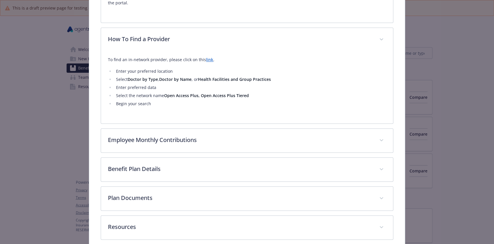
scroll to position [366, 0]
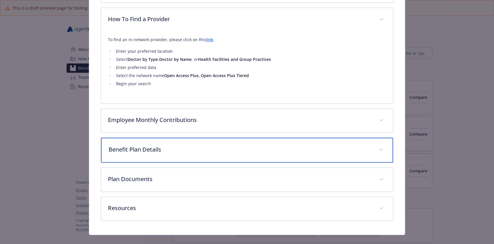
click at [185, 145] on p "Benefit Plan Details" at bounding box center [240, 149] width 263 height 9
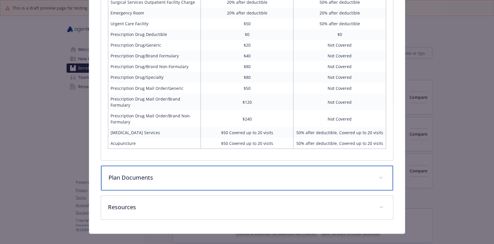
click at [185, 177] on div "Plan Documents" at bounding box center [247, 177] width 292 height 25
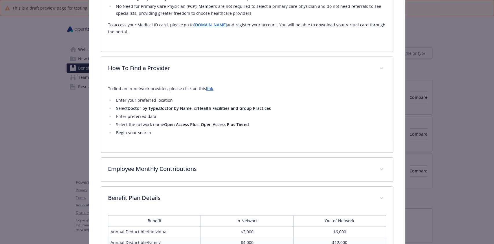
scroll to position [293, 0]
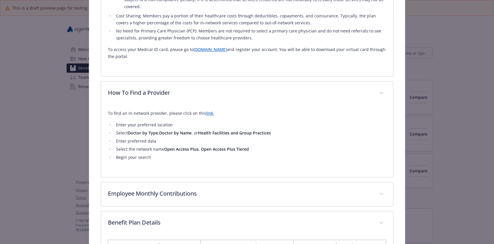
click at [159, 154] on div "To find an in-network provider, please click on this link . Enter your preferre…" at bounding box center [247, 137] width 278 height 65
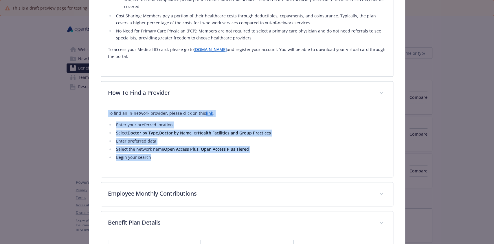
drag, startPoint x: 150, startPoint y: 151, endPoint x: 102, endPoint y: 99, distance: 70.5
click at [102, 105] on div "To find an in-network provider, please click on this link . Enter your preferre…" at bounding box center [247, 141] width 292 height 72
copy div "To find an in-network provider, please click on this link . Enter your preferre…"
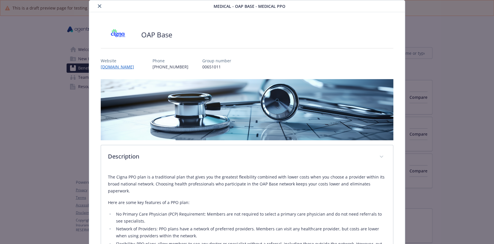
scroll to position [0, 0]
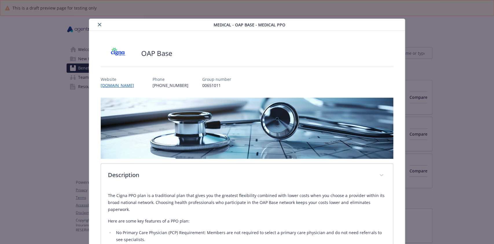
click at [98, 23] on icon "close" at bounding box center [99, 24] width 3 height 3
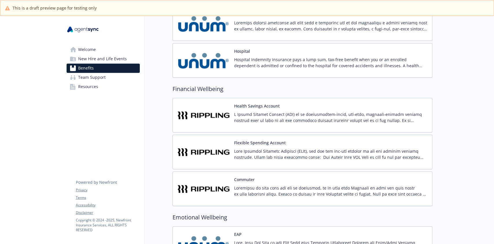
scroll to position [617, 0]
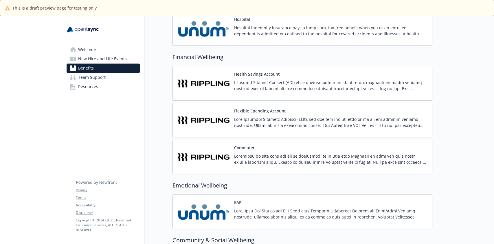
click at [377, 122] on p at bounding box center [330, 122] width 193 height 12
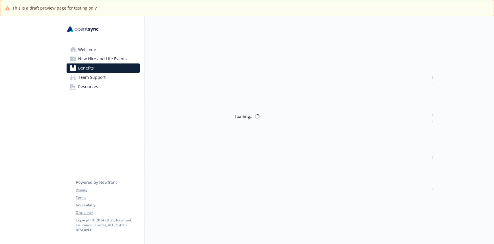
scroll to position [617, 0]
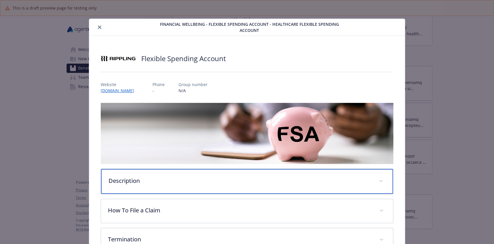
click at [313, 173] on div "Description" at bounding box center [247, 181] width 292 height 25
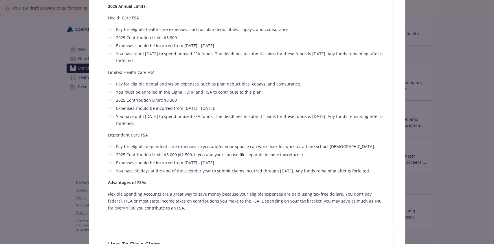
scroll to position [386, 0]
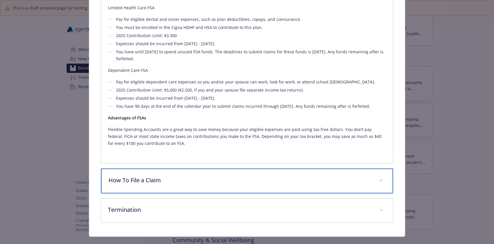
click at [196, 176] on p "How To File a Claim" at bounding box center [240, 180] width 263 height 9
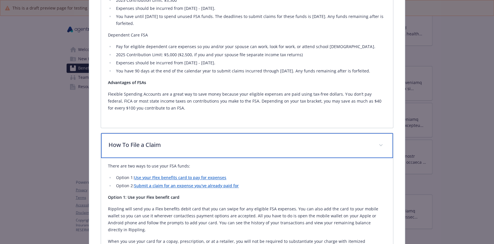
scroll to position [462, 0]
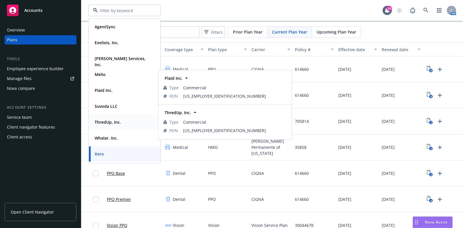
click at [108, 122] on strong "ThredUp, Inc." at bounding box center [108, 122] width 26 height 5
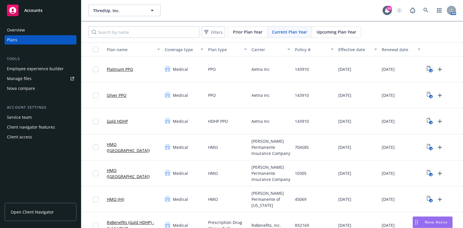
click at [428, 66] on icon "View Plan Documents" at bounding box center [428, 68] width 3 height 5
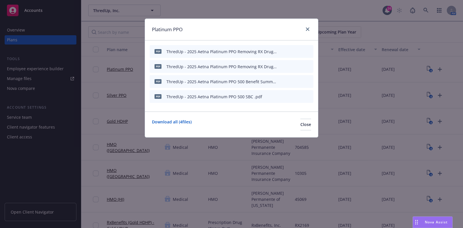
click at [298, 97] on icon "preview file" at bounding box center [298, 96] width 5 height 4
click at [431, 223] on span "Nova Assist" at bounding box center [436, 222] width 23 height 5
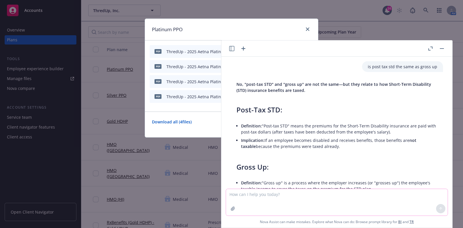
click at [302, 195] on textarea at bounding box center [337, 202] width 222 height 27
paste textarea "[PERSON_NAME] recently had lab work done and she is questioning her coinsurance…"
type textarea "reword - [PERSON_NAME] recently had lab work done and she is questioning her co…"
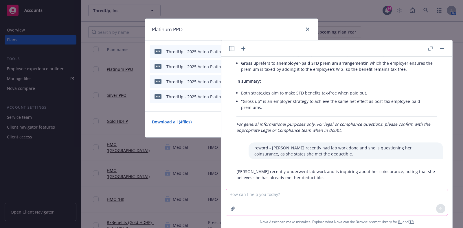
scroll to position [214, 0]
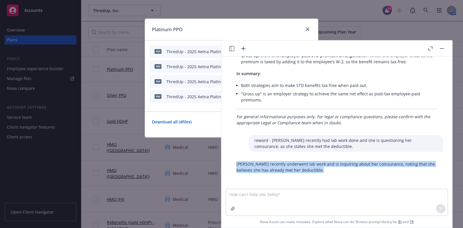
drag, startPoint x: 318, startPoint y: 169, endPoint x: 234, endPoint y: 161, distance: 84.6
click at [234, 161] on div "[PERSON_NAME] recently underwent lab work and is inquiring about her coinsuranc…" at bounding box center [337, 167] width 212 height 17
copy p "[PERSON_NAME] recently underwent lab work and is inquiring about her coinsuranc…"
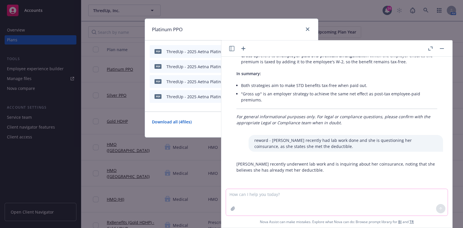
click at [301, 195] on textarea at bounding box center [337, 202] width 222 height 27
paste textarea "I also reached out to Healthee to look into the chat inquiry and will follow up…"
type textarea "reword - I also reached out to [GEOGRAPHIC_DATA] to look into the chat inquiry …"
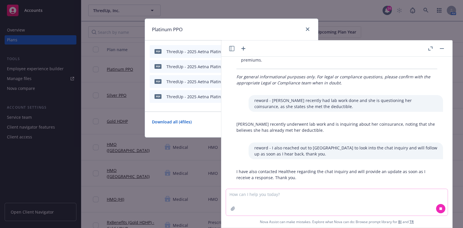
scroll to position [261, 0]
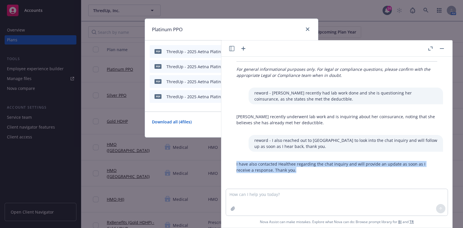
drag, startPoint x: 302, startPoint y: 171, endPoint x: 234, endPoint y: 165, distance: 68.3
click at [234, 165] on div "I have also contacted Healthee regarding the chat inquiry and will provide an u…" at bounding box center [337, 167] width 212 height 17
copy p "I have also contacted Healthee regarding the chat inquiry and will provide an u…"
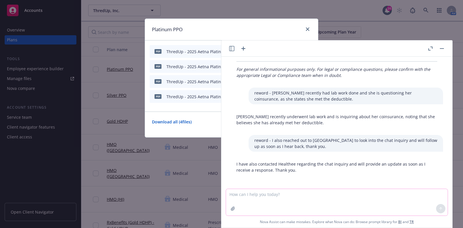
click at [309, 200] on textarea at bounding box center [337, 202] width 222 height 27
paste textarea "I want to make sure you received the below and attached from Aetna. It’s due by…"
type textarea "reword - I want to make sure you received the below and attached from Aetna. It…"
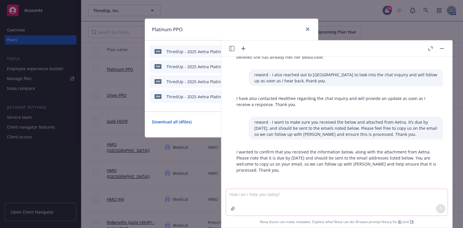
scroll to position [327, 0]
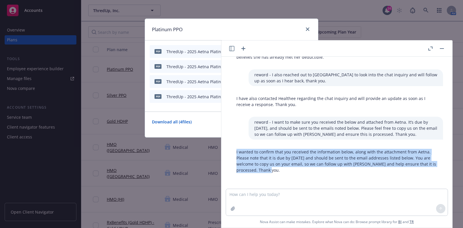
drag, startPoint x: 281, startPoint y: 169, endPoint x: 233, endPoint y: 151, distance: 51.3
click at [233, 151] on div "I wanted to confirm that you received the information below, along with the att…" at bounding box center [337, 161] width 212 height 29
copy p "I wanted to confirm that you received the information below, along with the att…"
click at [441, 49] on button "button" at bounding box center [441, 48] width 7 height 7
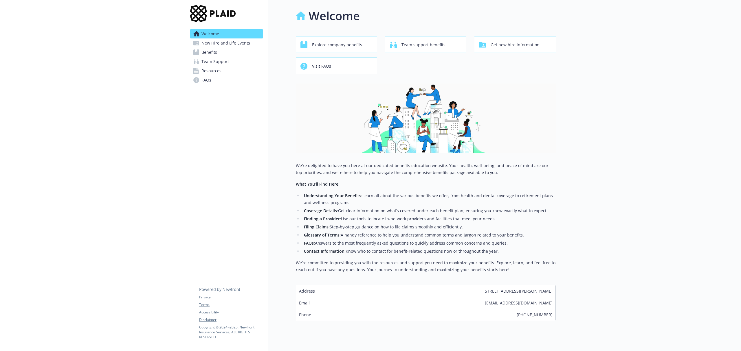
click at [207, 49] on span "Benefits" at bounding box center [209, 52] width 16 height 9
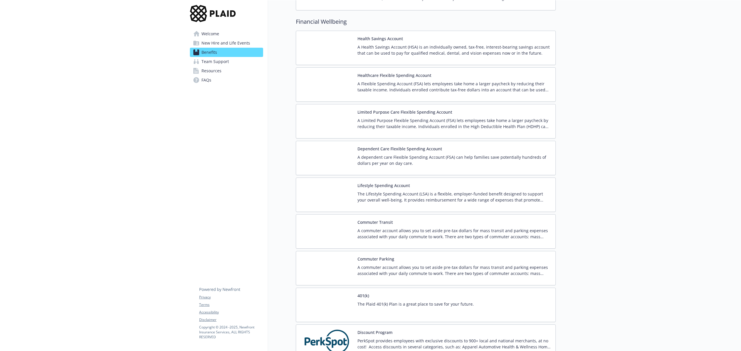
scroll to position [926, 0]
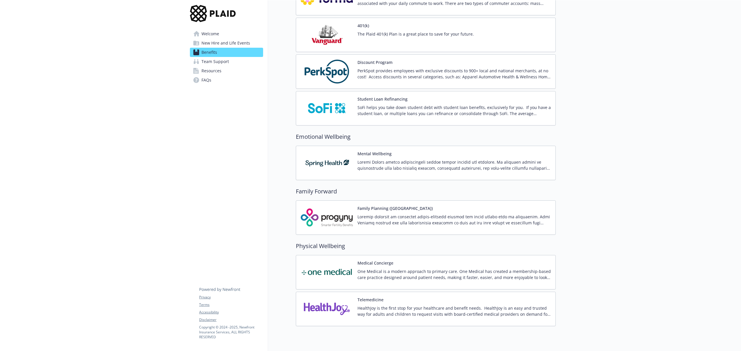
click at [381, 171] on p at bounding box center [453, 165] width 193 height 12
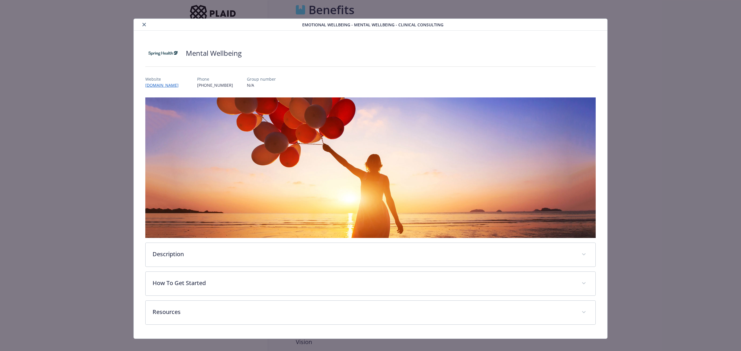
scroll to position [926, 0]
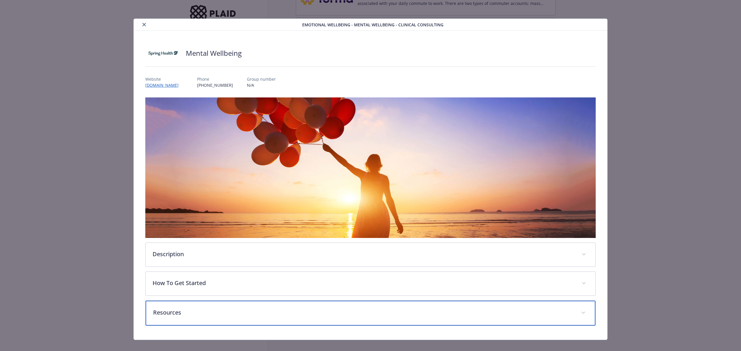
click at [238, 309] on p "Resources" at bounding box center [363, 313] width 421 height 9
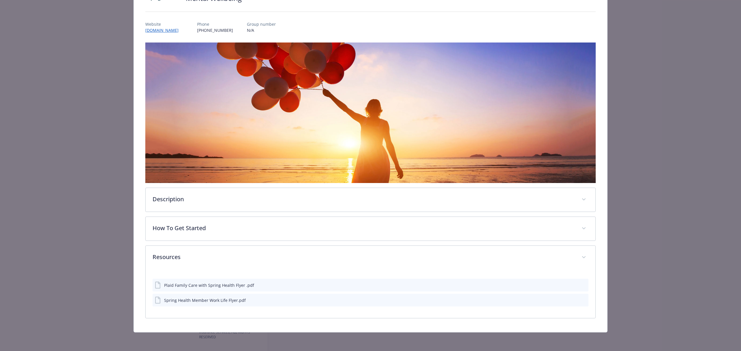
scroll to position [55, 0]
